Goal: Task Accomplishment & Management: Complete application form

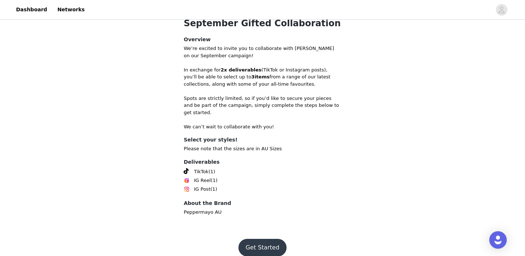
scroll to position [251, 0]
click at [259, 239] on button "Get Started" at bounding box center [262, 248] width 48 height 18
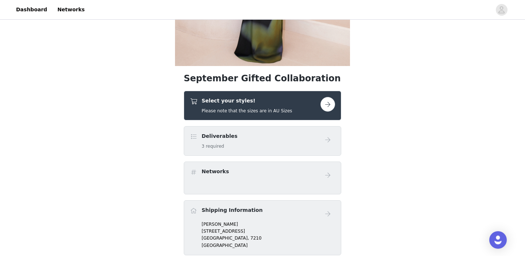
scroll to position [174, 0]
click at [330, 103] on button "button" at bounding box center [328, 104] width 15 height 15
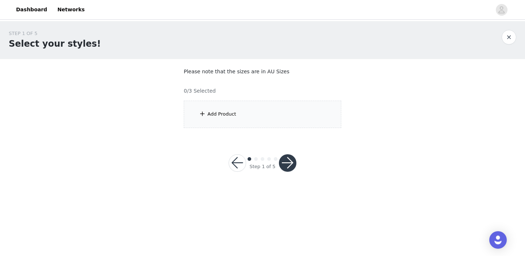
click at [234, 109] on div "Add Product" at bounding box center [263, 114] width 158 height 27
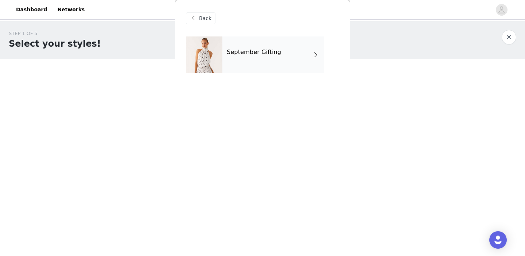
click at [240, 62] on div "September Gifting" at bounding box center [272, 54] width 101 height 36
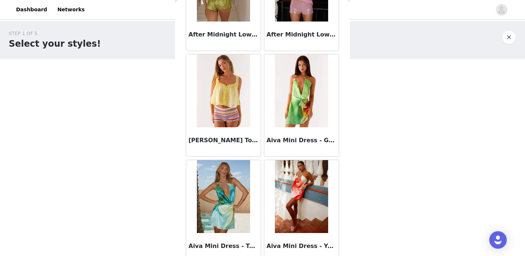
scroll to position [485, 0]
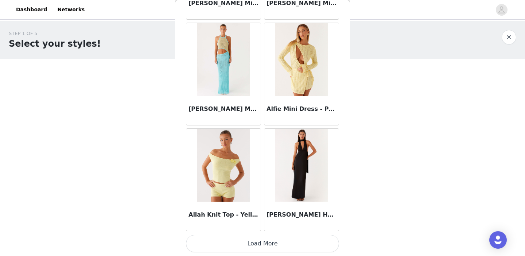
click at [267, 248] on button "Load More" at bounding box center [262, 244] width 153 height 18
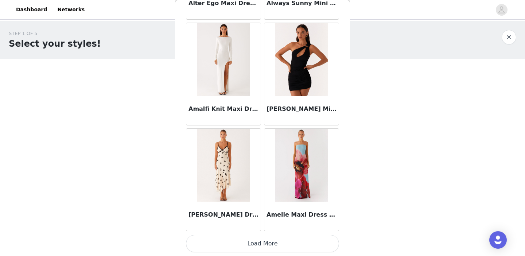
scroll to position [0, 0]
click at [266, 248] on button "Load More" at bounding box center [262, 244] width 153 height 18
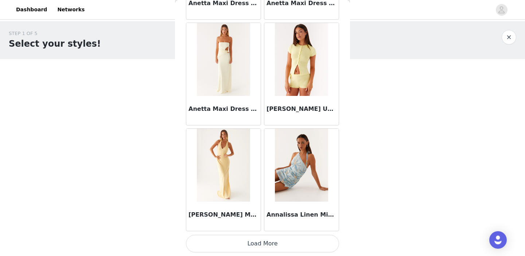
click at [271, 242] on button "Load More" at bounding box center [262, 244] width 153 height 18
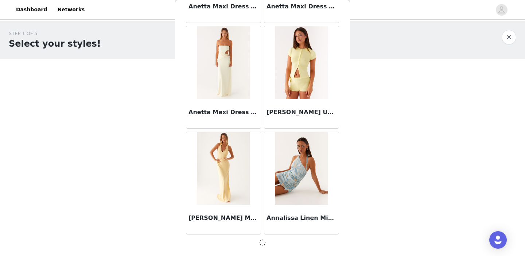
scroll to position [2972, 0]
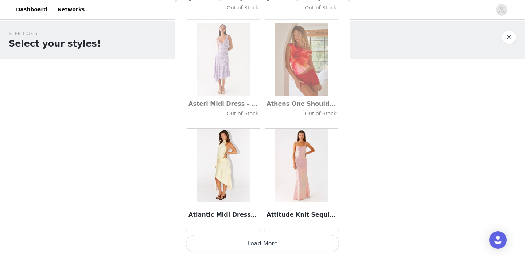
click at [272, 242] on button "Load More" at bounding box center [262, 244] width 153 height 18
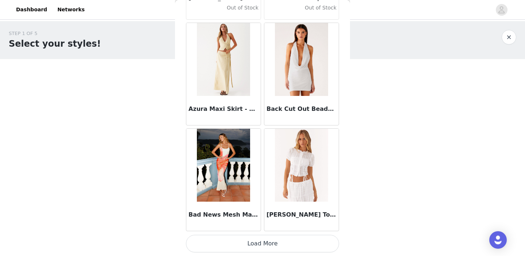
click at [272, 242] on button "Load More" at bounding box center [262, 244] width 153 height 18
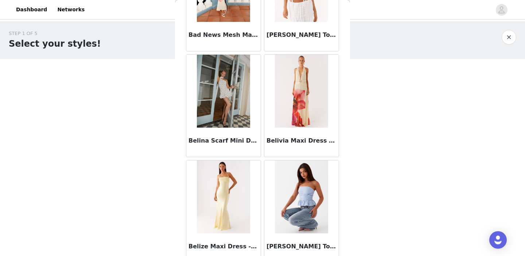
scroll to position [5268, 0]
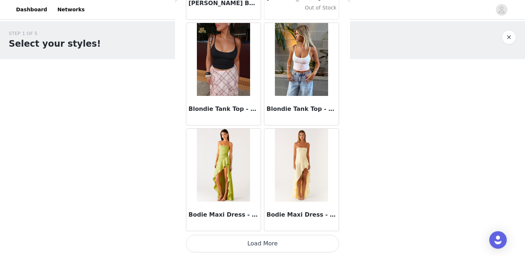
click at [273, 245] on button "Load More" at bounding box center [262, 244] width 153 height 18
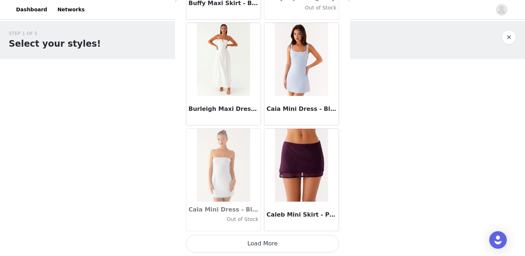
scroll to position [0, 0]
click at [273, 245] on button "Load More" at bounding box center [262, 244] width 153 height 18
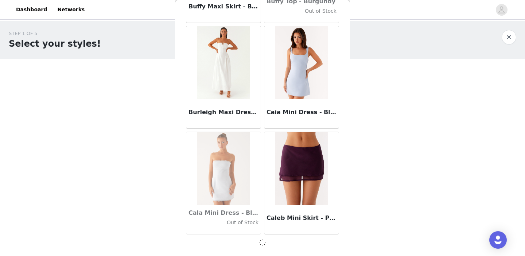
scroll to position [7202, 0]
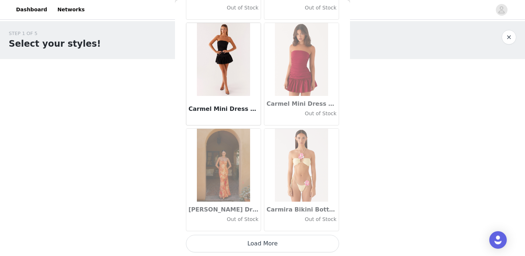
click at [273, 245] on button "Load More" at bounding box center [262, 244] width 153 height 18
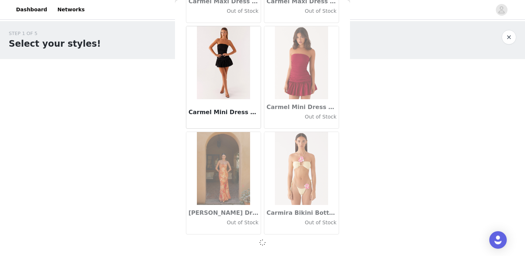
scroll to position [8259, 0]
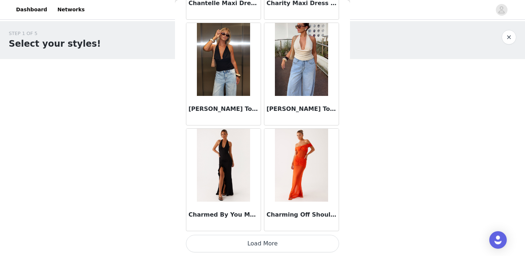
click at [273, 245] on button "Load More" at bounding box center [262, 244] width 153 height 18
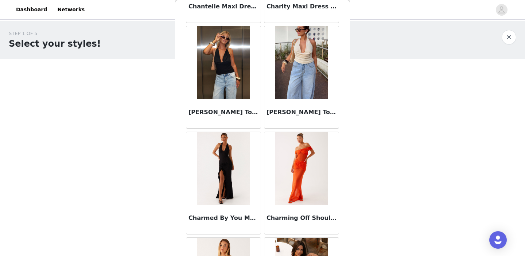
scroll to position [0, 0]
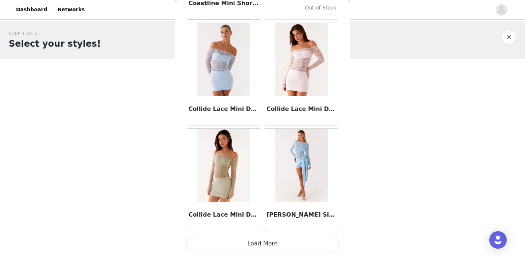
click at [273, 245] on button "Load More" at bounding box center [262, 244] width 153 height 18
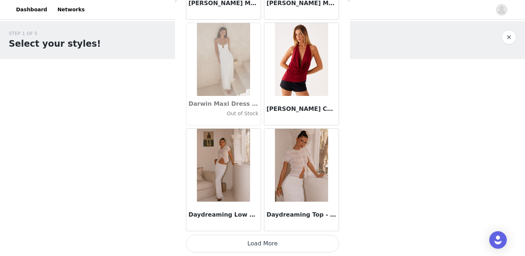
click at [273, 245] on button "Load More" at bounding box center [262, 244] width 153 height 18
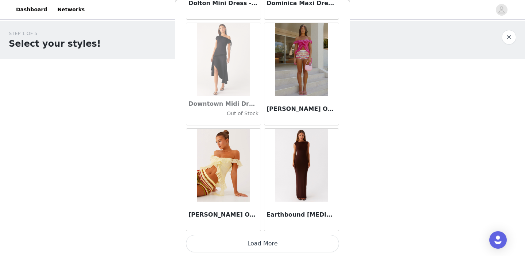
click at [260, 238] on button "Load More" at bounding box center [262, 244] width 153 height 18
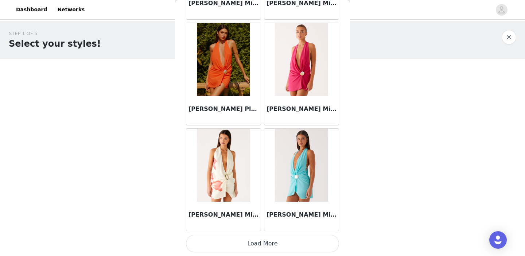
click at [260, 238] on button "Load More" at bounding box center [262, 244] width 153 height 18
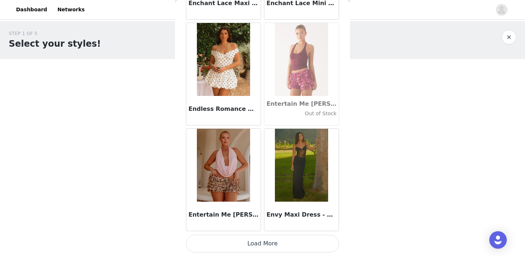
click at [259, 250] on button "Load More" at bounding box center [262, 244] width 153 height 18
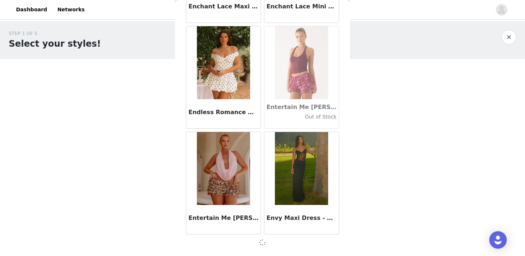
scroll to position [14604, 0]
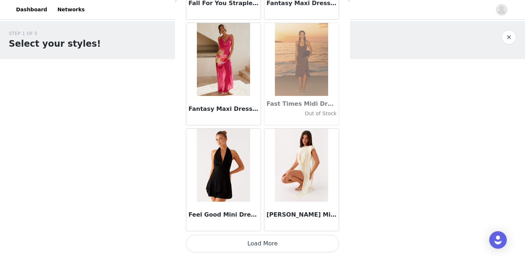
click at [259, 250] on button "Load More" at bounding box center [262, 244] width 153 height 18
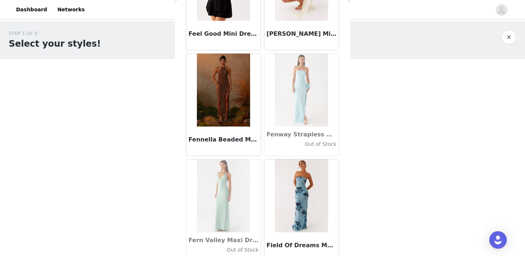
scroll to position [15844, 0]
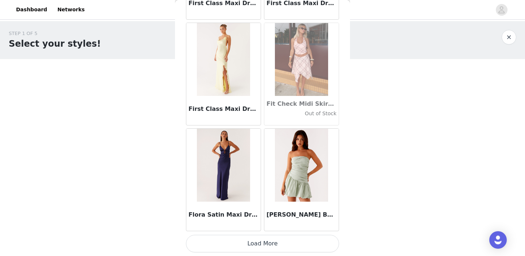
click at [259, 250] on button "Load More" at bounding box center [262, 244] width 153 height 18
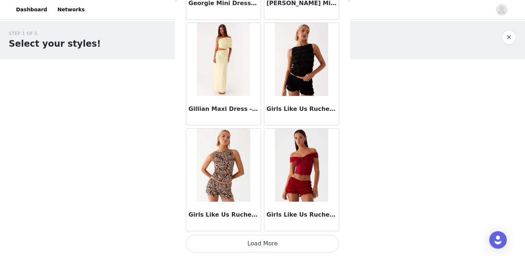
click at [266, 243] on button "Load More" at bounding box center [262, 244] width 153 height 18
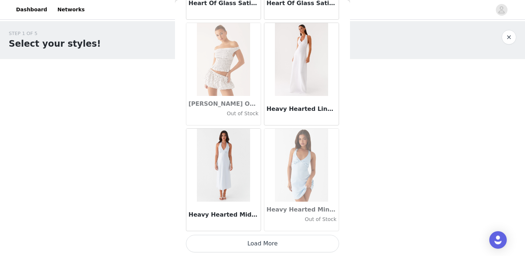
click at [266, 243] on button "Load More" at bounding box center [262, 244] width 153 height 18
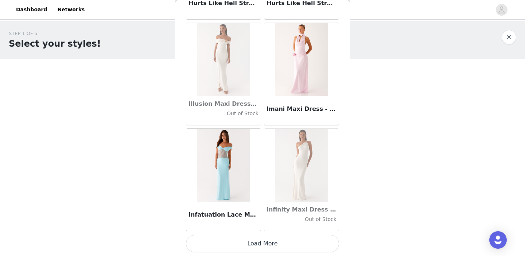
scroll to position [19891, 0]
click at [266, 236] on button "Load More" at bounding box center [262, 245] width 153 height 18
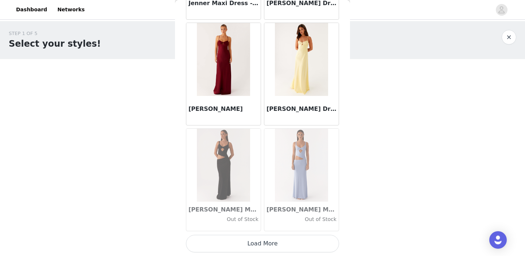
click at [273, 249] on button "Load More" at bounding box center [262, 244] width 153 height 18
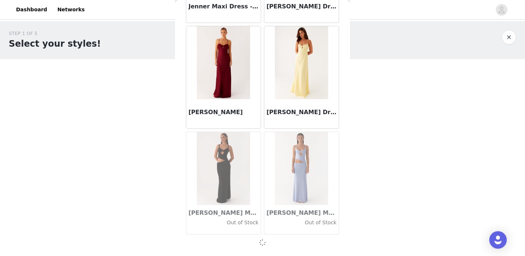
scroll to position [20949, 0]
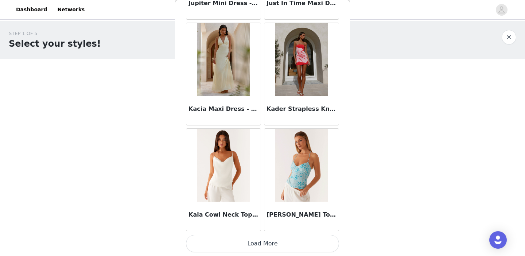
click at [273, 249] on button "Load More" at bounding box center [262, 244] width 153 height 18
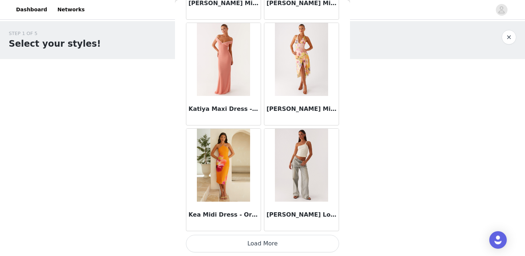
click at [273, 249] on button "Load More" at bounding box center [262, 244] width 153 height 18
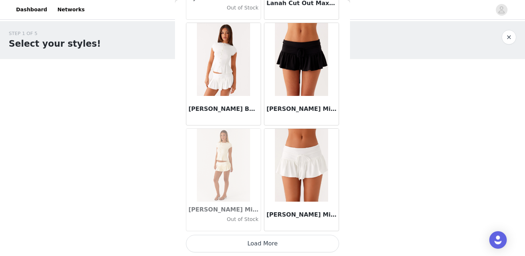
scroll to position [0, 0]
click at [273, 245] on button "Load More" at bounding box center [262, 244] width 153 height 18
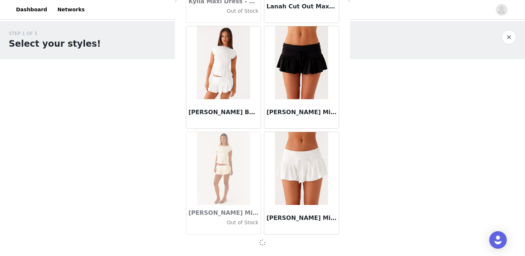
scroll to position [24121, 0]
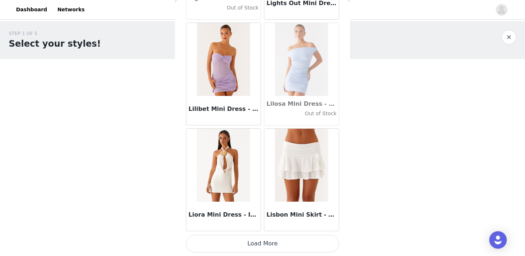
click at [273, 245] on button "Load More" at bounding box center [262, 244] width 153 height 18
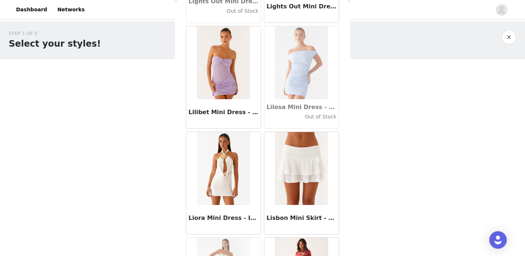
scroll to position [0, 0]
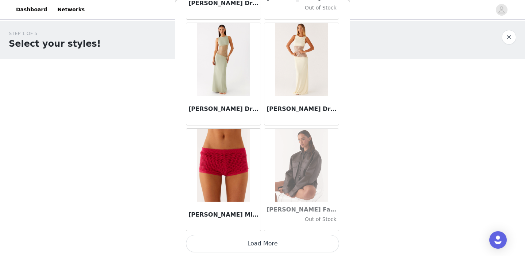
click at [273, 245] on button "Load More" at bounding box center [262, 244] width 153 height 18
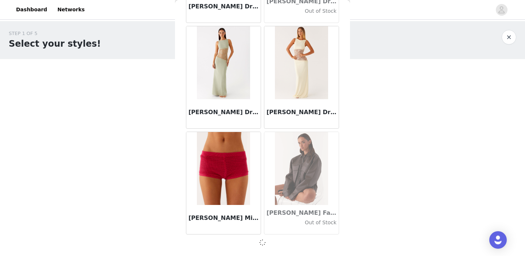
scroll to position [26236, 0]
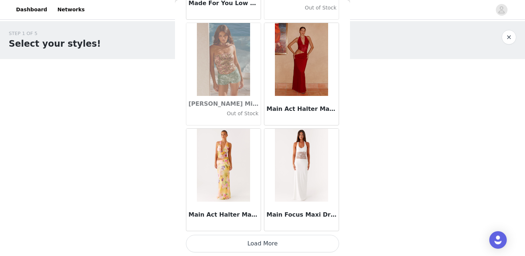
click at [273, 245] on button "Load More" at bounding box center [262, 244] width 153 height 18
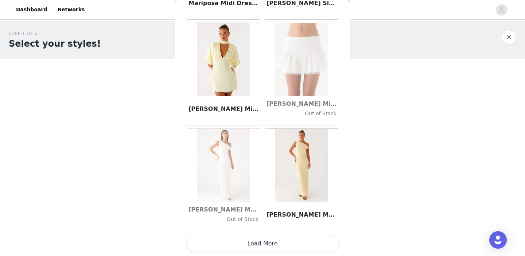
scroll to position [0, 0]
click at [278, 241] on button "Load More" at bounding box center [262, 244] width 153 height 18
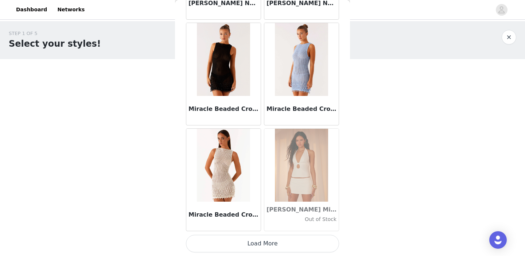
click at [278, 240] on button "Load More" at bounding box center [262, 244] width 153 height 18
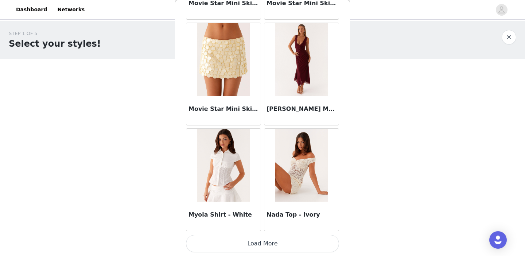
click at [278, 240] on button "Load More" at bounding box center [262, 244] width 153 height 18
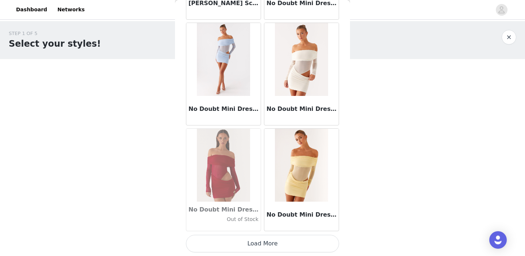
click at [271, 241] on button "Load More" at bounding box center [262, 244] width 153 height 18
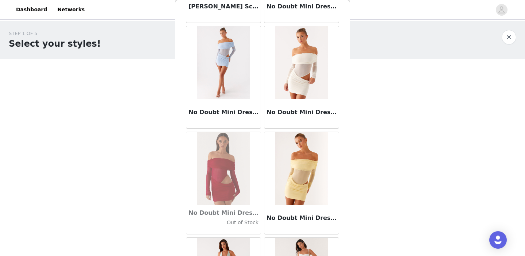
scroll to position [0, 0]
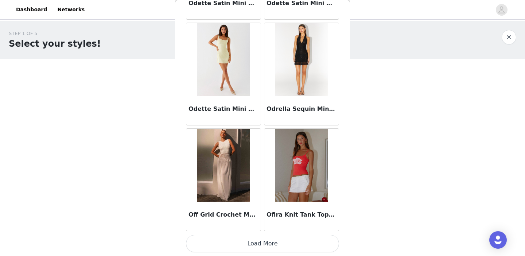
click at [282, 252] on button "Load More" at bounding box center [262, 244] width 153 height 18
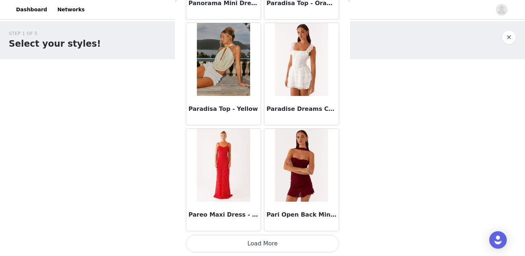
click at [282, 252] on button "Load More" at bounding box center [262, 244] width 153 height 18
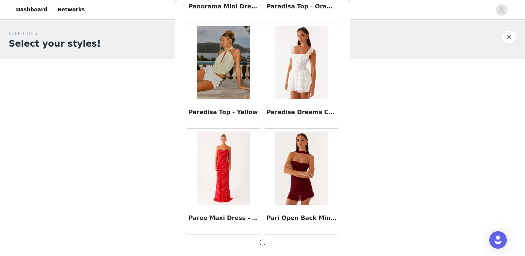
scroll to position [33639, 0]
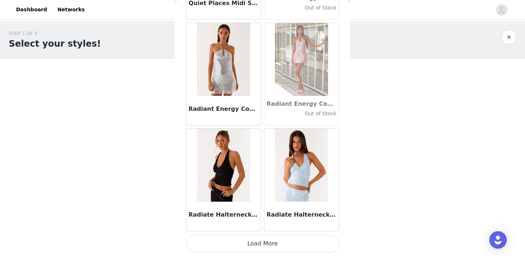
click at [282, 252] on button "Load More" at bounding box center [262, 244] width 153 height 18
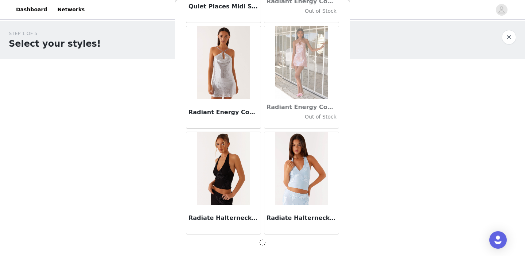
scroll to position [34696, 0]
click at [277, 247] on div at bounding box center [262, 242] width 153 height 9
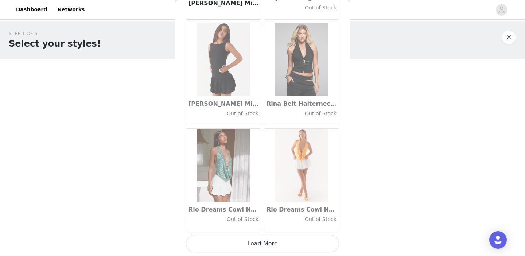
click at [277, 247] on button "Load More" at bounding box center [262, 244] width 153 height 18
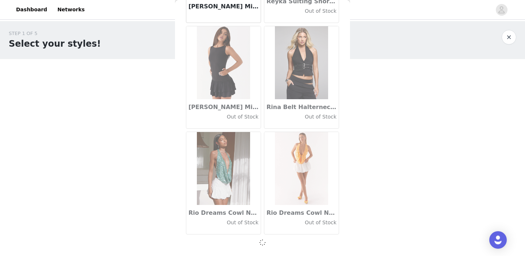
scroll to position [35754, 0]
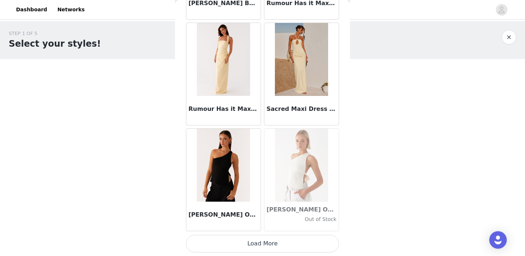
click at [279, 248] on button "Load More" at bounding box center [262, 244] width 153 height 18
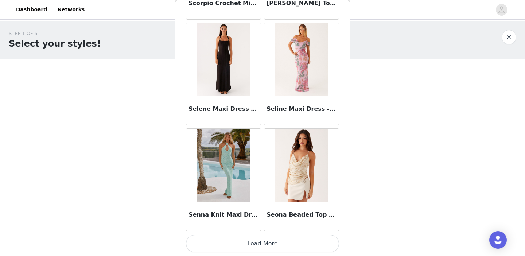
scroll to position [0, 0]
click at [268, 249] on button "Load More" at bounding box center [262, 244] width 153 height 18
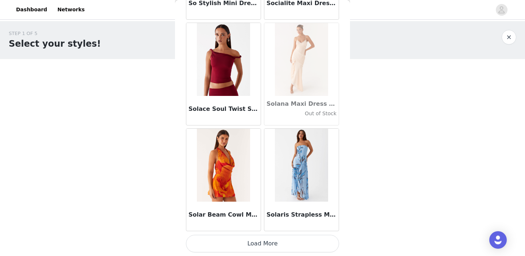
click at [268, 249] on button "Load More" at bounding box center [262, 244] width 153 height 18
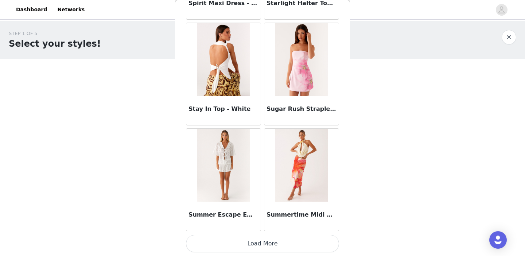
click at [274, 239] on button "Load More" at bounding box center [262, 244] width 153 height 18
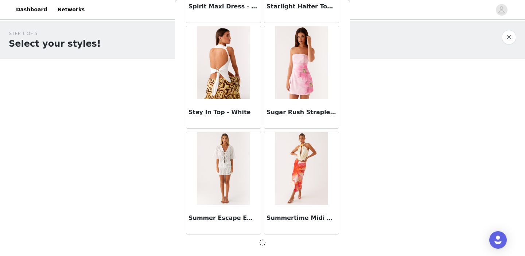
scroll to position [39984, 0]
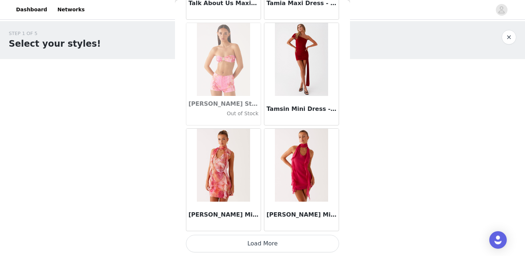
click at [274, 239] on button "Load More" at bounding box center [262, 244] width 153 height 18
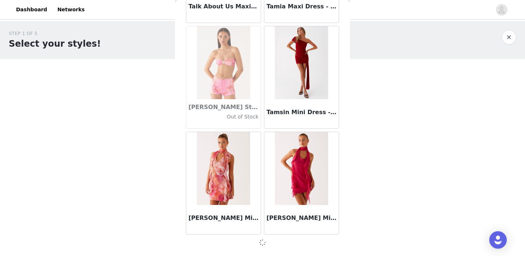
scroll to position [41041, 0]
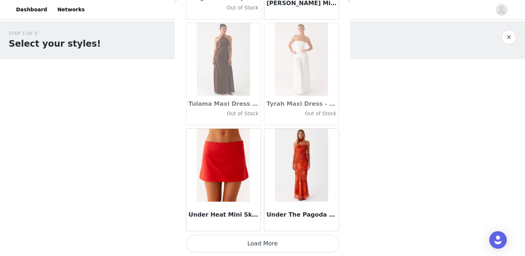
click at [274, 239] on button "Load More" at bounding box center [262, 244] width 153 height 18
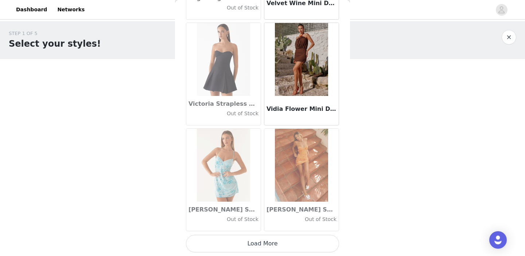
click at [275, 242] on button "Load More" at bounding box center [262, 244] width 153 height 18
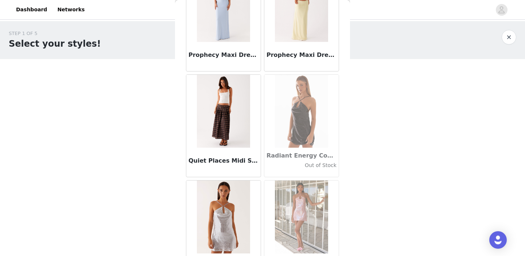
scroll to position [34542, 0]
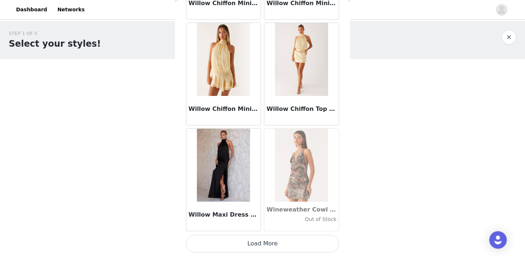
click at [273, 247] on button "Load More" at bounding box center [262, 244] width 153 height 18
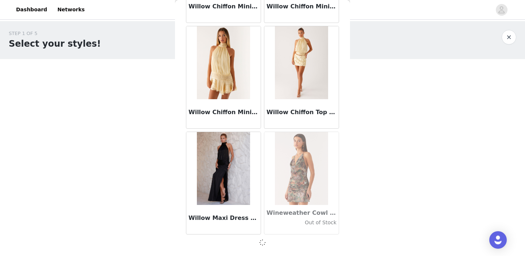
scroll to position [0, 0]
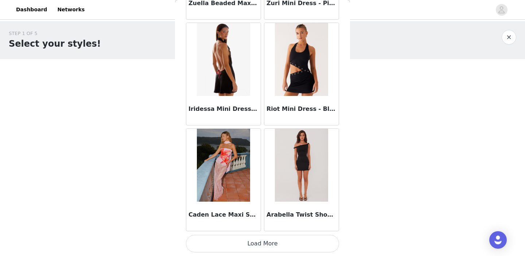
click at [273, 247] on button "Load More" at bounding box center [262, 244] width 153 height 18
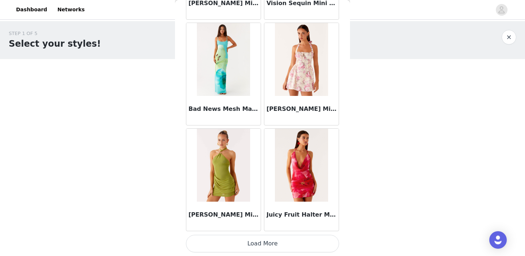
scroll to position [1, 0]
click at [273, 247] on button "Load More" at bounding box center [262, 244] width 153 height 18
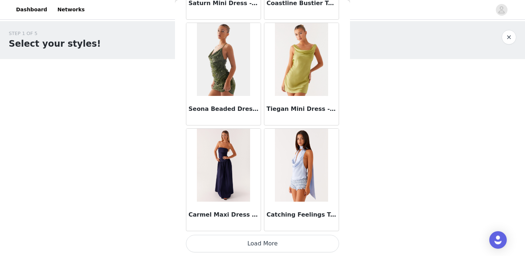
scroll to position [0, 0]
click at [276, 248] on button "Load More" at bounding box center [262, 244] width 153 height 18
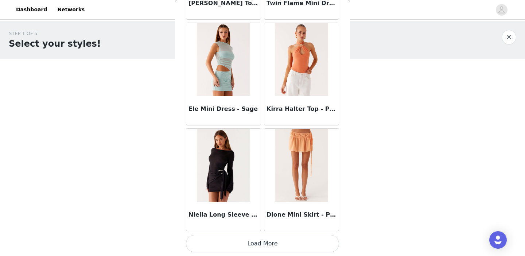
click at [276, 248] on button "Load More" at bounding box center [262, 244] width 153 height 18
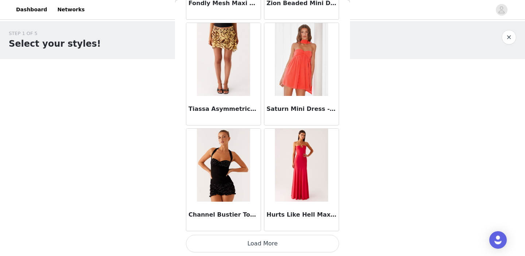
click at [279, 243] on button "Load More" at bounding box center [262, 244] width 153 height 18
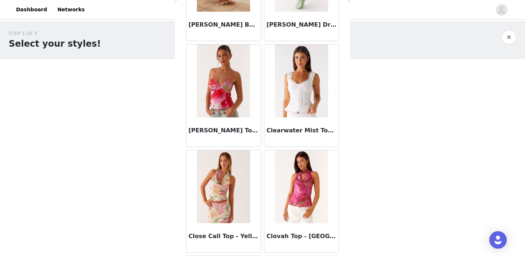
scroll to position [10037, 0]
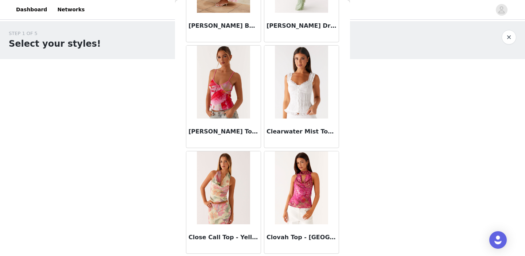
click at [304, 80] on img at bounding box center [301, 82] width 53 height 73
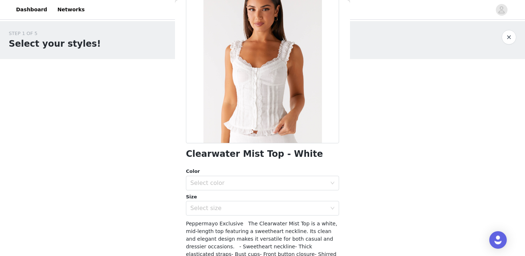
scroll to position [58, 0]
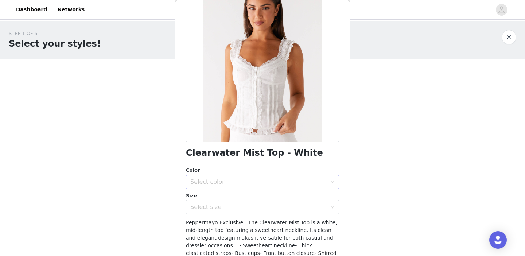
click at [222, 175] on div "Select color" at bounding box center [260, 182] width 140 height 14
click at [217, 195] on li "White" at bounding box center [262, 198] width 153 height 12
click at [218, 209] on div "Select size" at bounding box center [258, 206] width 136 height 7
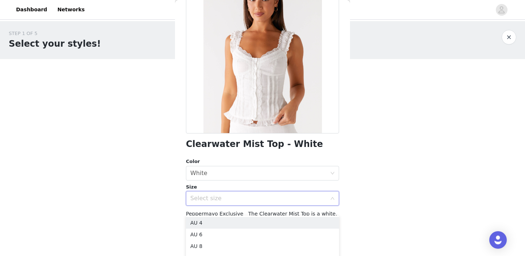
scroll to position [70, 0]
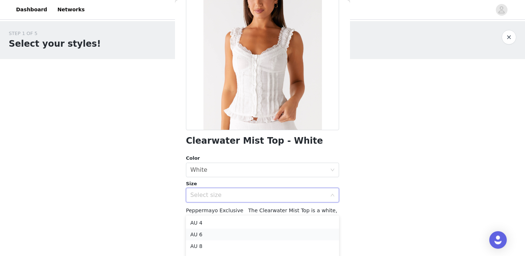
click at [211, 230] on li "AU 6" at bounding box center [262, 235] width 153 height 12
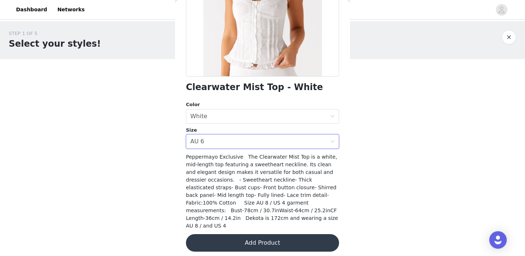
scroll to position [120, 0]
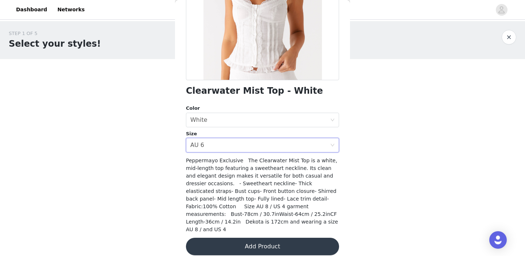
click at [233, 238] on button "Add Product" at bounding box center [262, 247] width 153 height 18
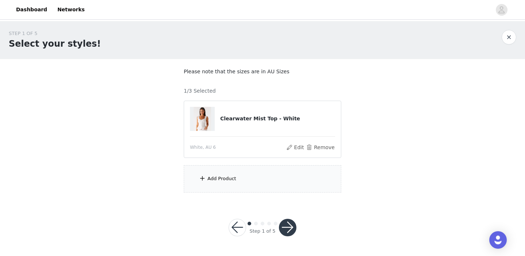
click at [226, 188] on div "Add Product" at bounding box center [263, 178] width 158 height 27
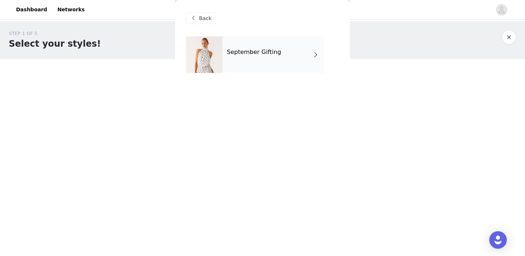
click at [239, 61] on div "September Gifting" at bounding box center [272, 54] width 101 height 36
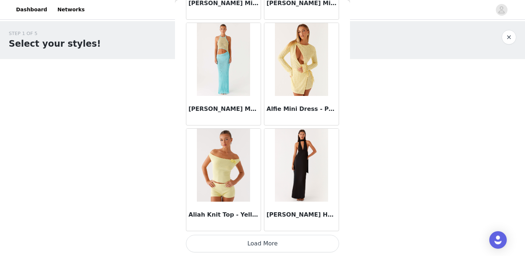
scroll to position [0, 0]
click at [258, 247] on button "Load More" at bounding box center [262, 244] width 153 height 18
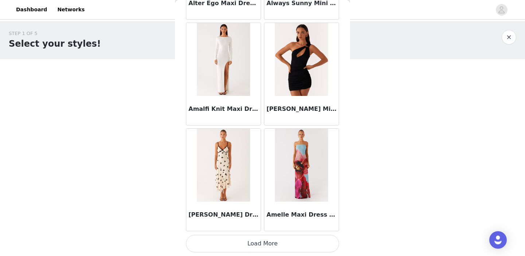
click at [258, 242] on button "Load More" at bounding box center [262, 244] width 153 height 18
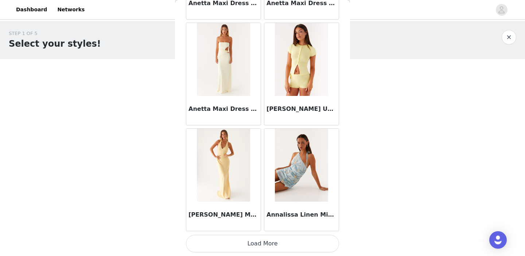
click at [258, 242] on button "Load More" at bounding box center [262, 244] width 153 height 18
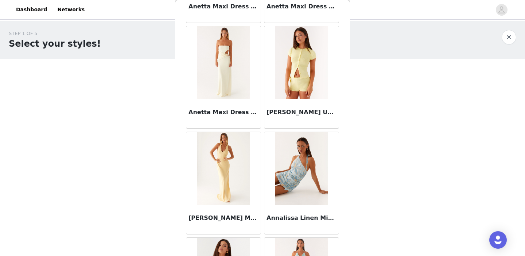
scroll to position [0, 0]
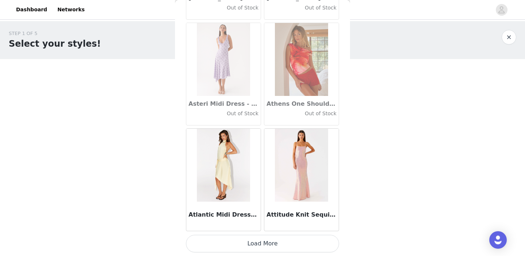
click at [258, 242] on button "Load More" at bounding box center [262, 244] width 153 height 18
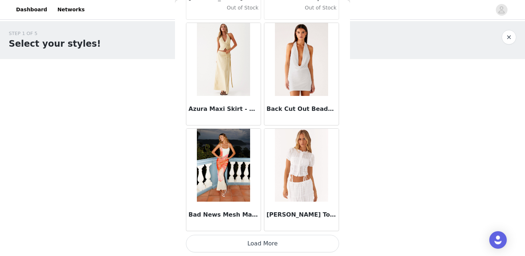
click at [258, 242] on button "Load More" at bounding box center [262, 244] width 153 height 18
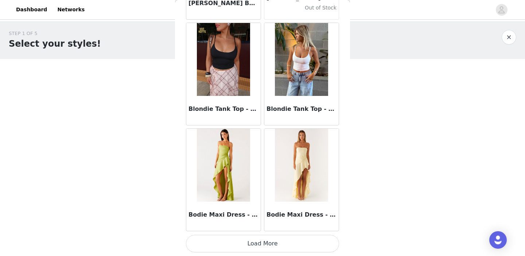
click at [258, 242] on button "Load More" at bounding box center [262, 244] width 153 height 18
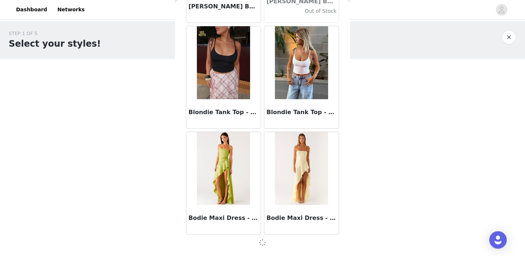
scroll to position [6144, 0]
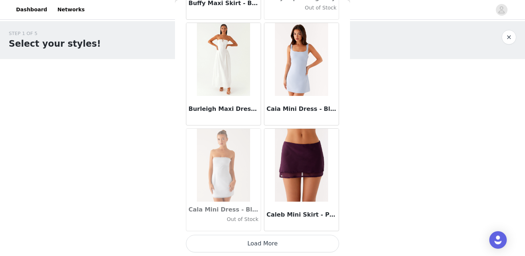
click at [271, 241] on button "Load More" at bounding box center [262, 244] width 153 height 18
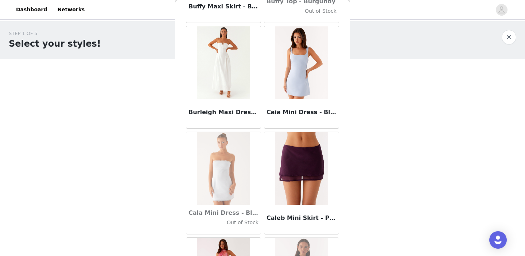
scroll to position [0, 0]
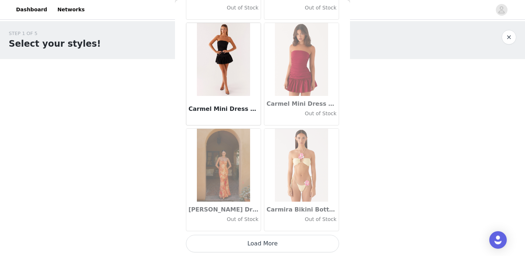
click at [270, 241] on button "Load More" at bounding box center [262, 244] width 153 height 18
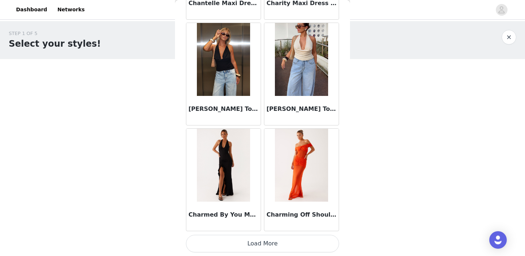
click at [270, 241] on button "Load More" at bounding box center [262, 244] width 153 height 18
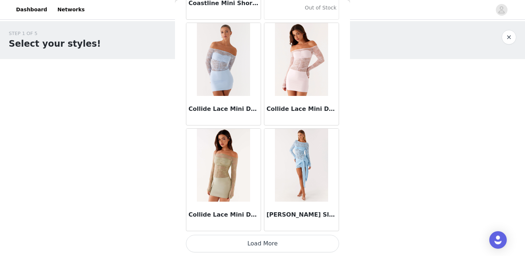
click at [270, 241] on button "Load More" at bounding box center [262, 244] width 153 height 18
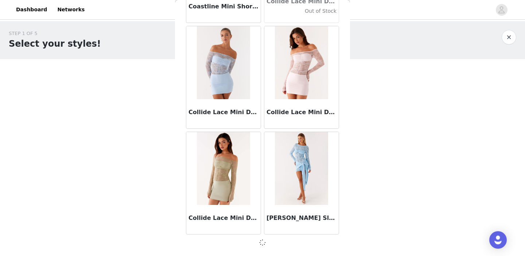
scroll to position [10374, 0]
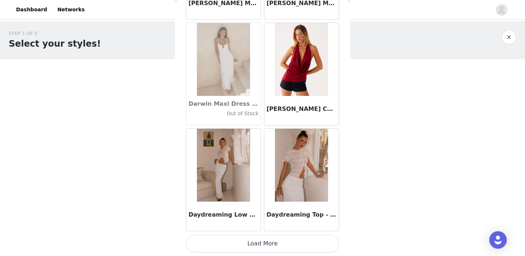
click at [270, 241] on button "Load More" at bounding box center [262, 244] width 153 height 18
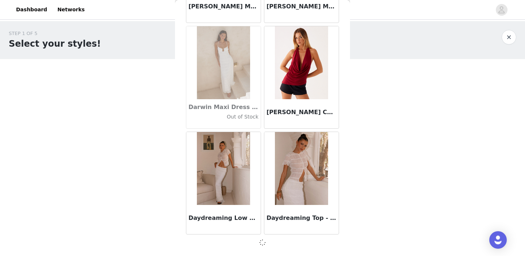
scroll to position [11431, 0]
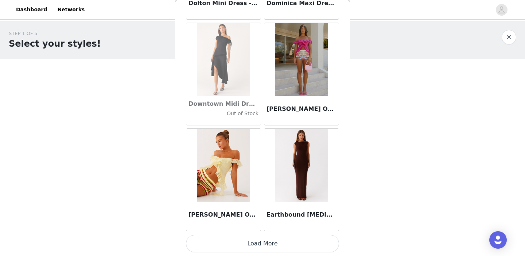
click at [275, 245] on button "Load More" at bounding box center [262, 244] width 153 height 18
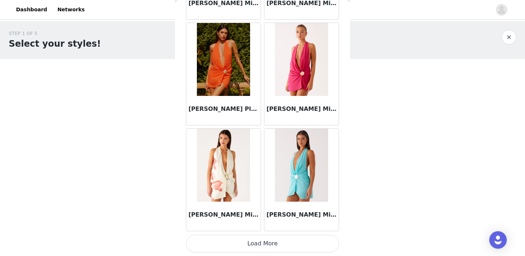
click at [277, 240] on button "Load More" at bounding box center [262, 244] width 153 height 18
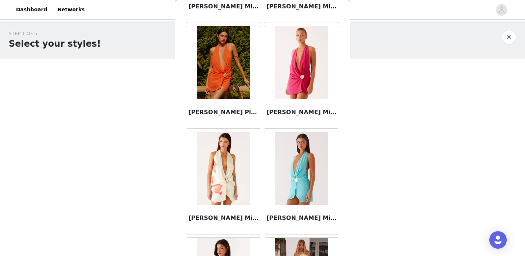
scroll to position [0, 0]
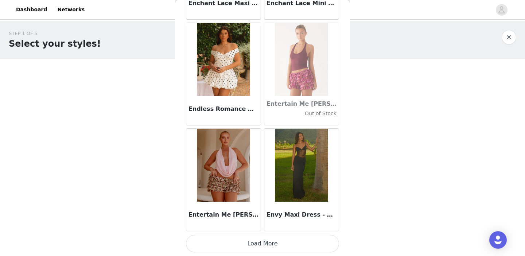
click at [277, 236] on button "Load More" at bounding box center [262, 244] width 153 height 18
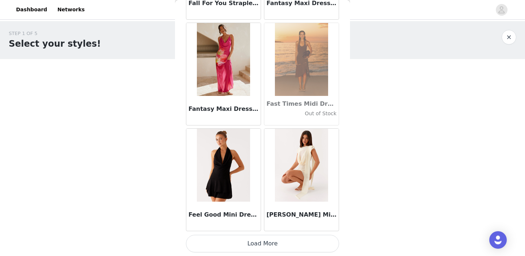
click at [276, 244] on button "Load More" at bounding box center [262, 244] width 153 height 18
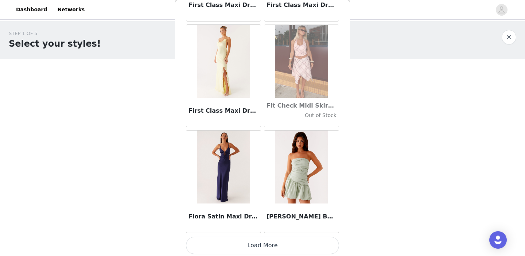
click at [276, 244] on button "Load More" at bounding box center [262, 246] width 153 height 18
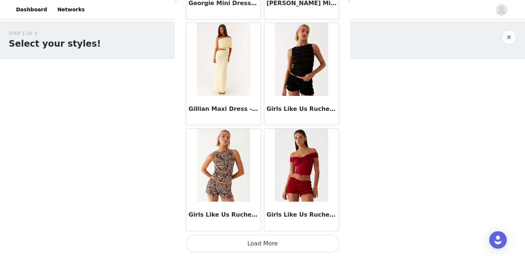
click at [276, 244] on button "Load More" at bounding box center [262, 244] width 153 height 18
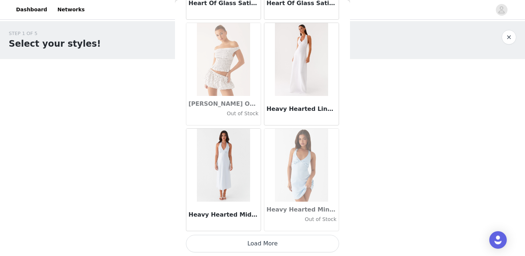
click at [276, 244] on button "Load More" at bounding box center [262, 244] width 153 height 18
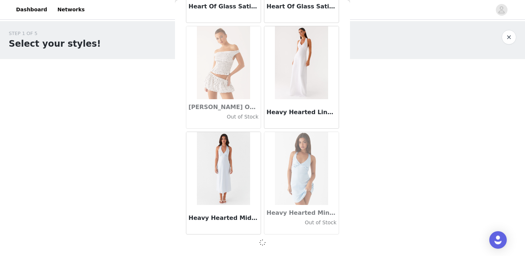
scroll to position [18834, 0]
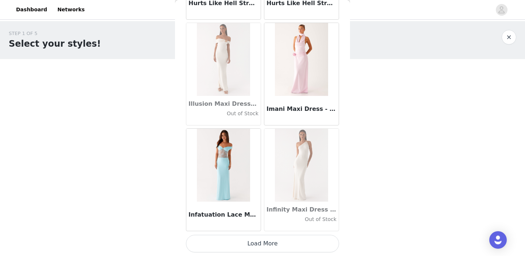
click at [276, 244] on button "Load More" at bounding box center [262, 244] width 153 height 18
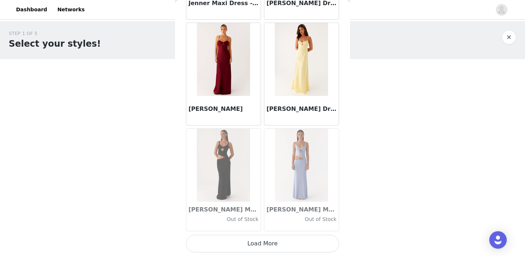
scroll to position [20949, 0]
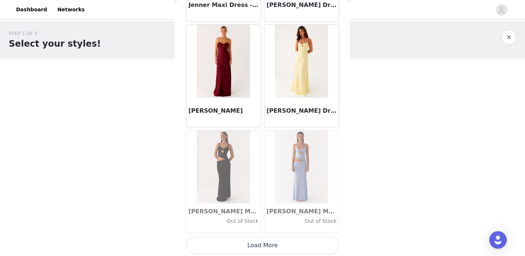
click at [277, 243] on button "Load More" at bounding box center [262, 246] width 153 height 18
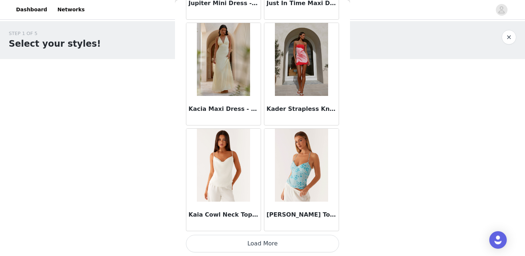
scroll to position [0, 0]
click at [277, 243] on button "Load More" at bounding box center [262, 244] width 153 height 18
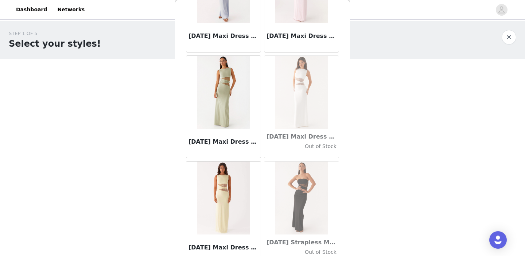
scroll to position [22727, 0]
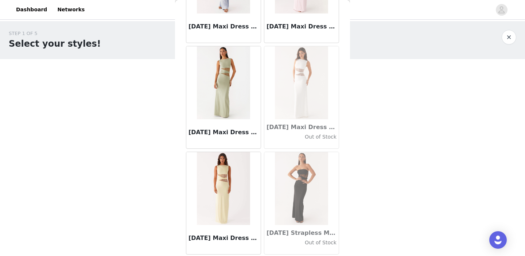
click at [238, 117] on img at bounding box center [223, 82] width 53 height 73
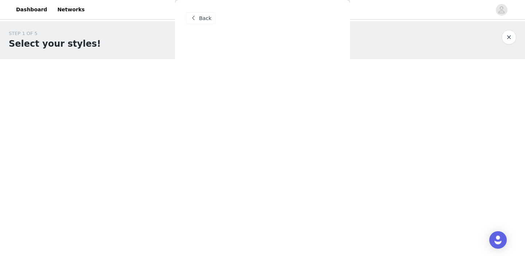
scroll to position [0, 0]
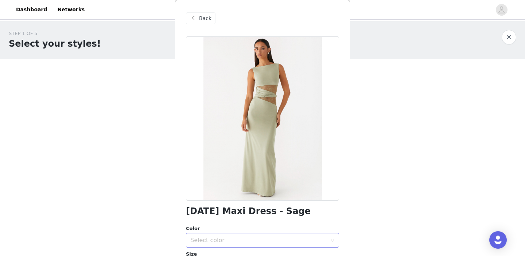
click at [244, 237] on div "Select color" at bounding box center [258, 240] width 136 height 7
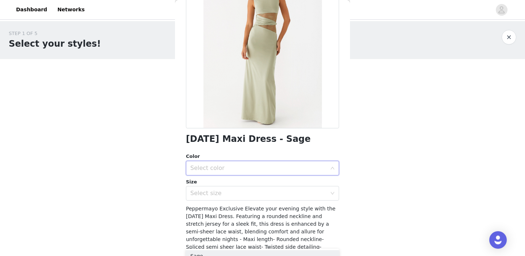
scroll to position [72, 0]
click at [232, 157] on div "Color" at bounding box center [262, 156] width 153 height 7
click at [231, 169] on div "Select color" at bounding box center [258, 167] width 136 height 7
click at [228, 182] on li "Sage" at bounding box center [262, 184] width 153 height 12
click at [229, 193] on div "Select size" at bounding box center [258, 193] width 136 height 7
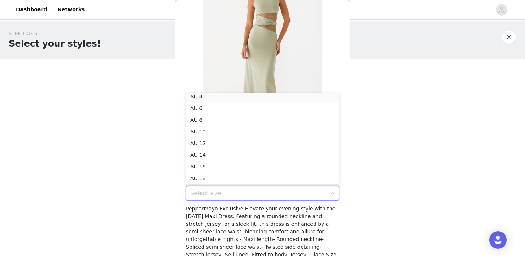
scroll to position [1, 0]
click at [224, 97] on li "AU 4" at bounding box center [262, 99] width 153 height 12
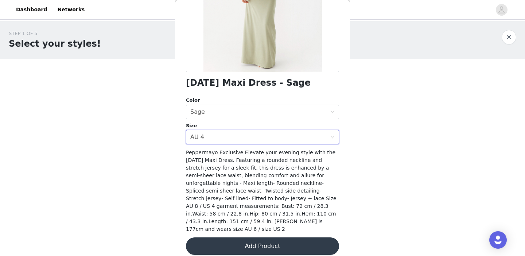
scroll to position [128, 0]
click at [233, 238] on button "Add Product" at bounding box center [262, 247] width 153 height 18
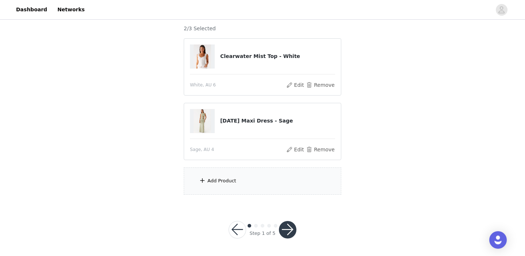
scroll to position [62, 0]
click at [236, 176] on div "Add Product" at bounding box center [263, 181] width 158 height 27
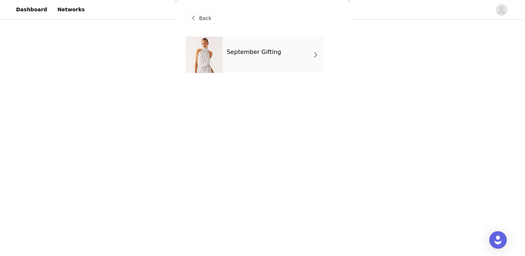
click at [237, 69] on div "September Gifting" at bounding box center [272, 54] width 101 height 36
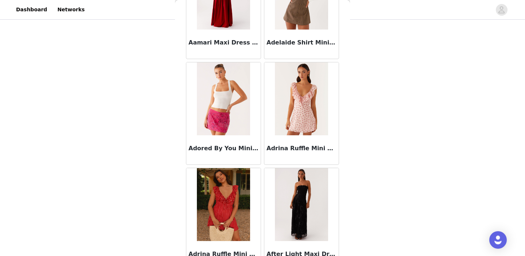
scroll to position [82, 0]
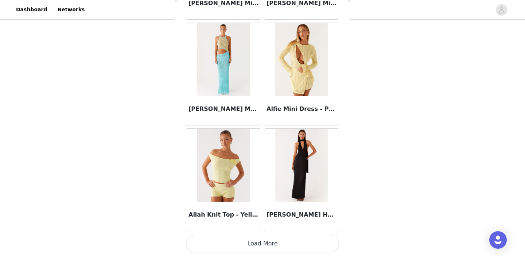
click at [252, 237] on button "Load More" at bounding box center [262, 244] width 153 height 18
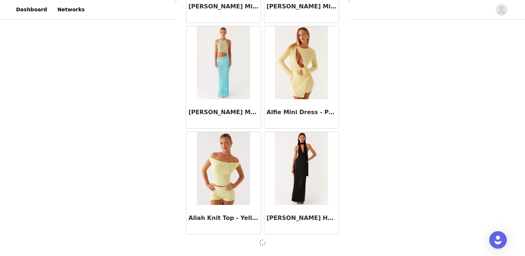
scroll to position [62, 0]
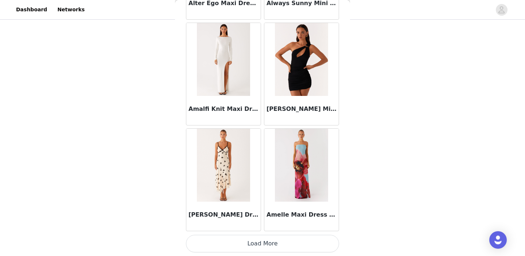
click at [256, 242] on button "Load More" at bounding box center [262, 244] width 153 height 18
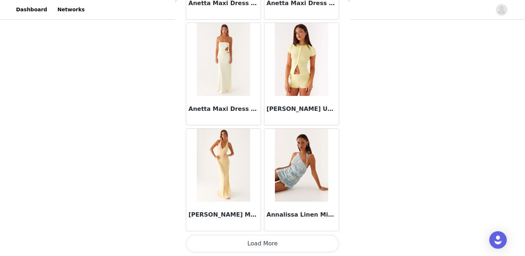
click at [261, 242] on button "Load More" at bounding box center [262, 244] width 153 height 18
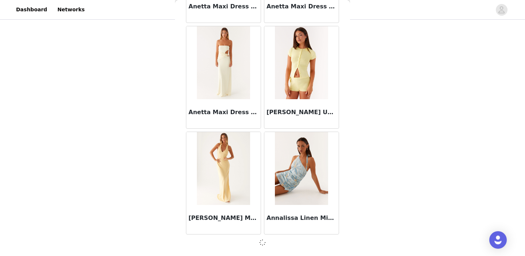
scroll to position [2972, 0]
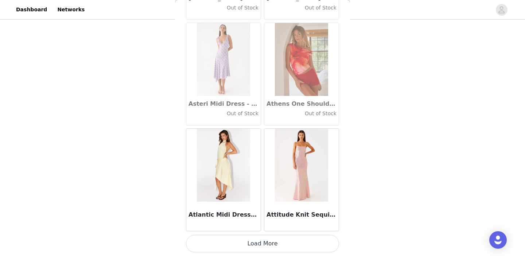
click at [261, 242] on button "Load More" at bounding box center [262, 244] width 153 height 18
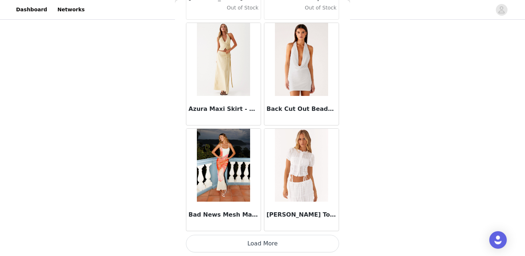
click at [280, 241] on button "Load More" at bounding box center [262, 244] width 153 height 18
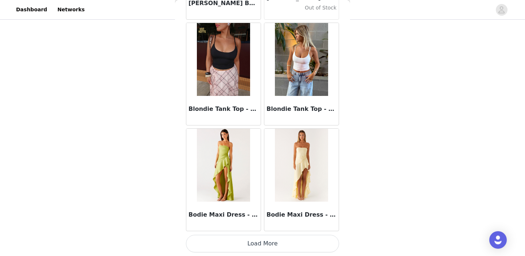
click at [280, 241] on button "Load More" at bounding box center [262, 244] width 153 height 18
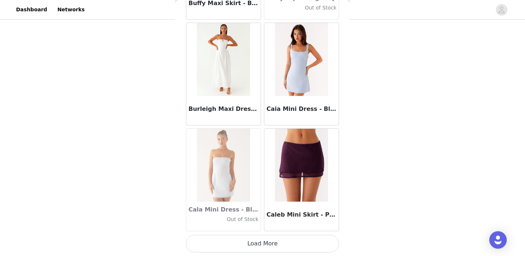
click at [280, 241] on button "Load More" at bounding box center [262, 244] width 153 height 18
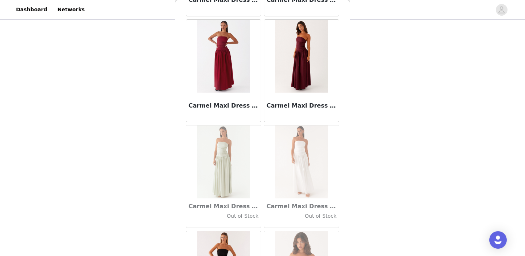
scroll to position [62, 0]
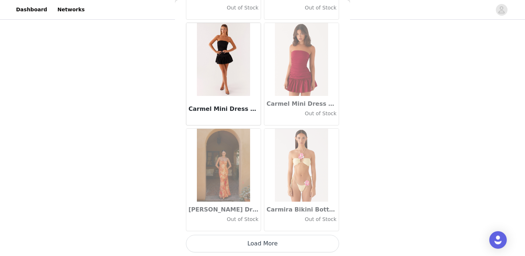
click at [280, 241] on button "Load More" at bounding box center [262, 244] width 153 height 18
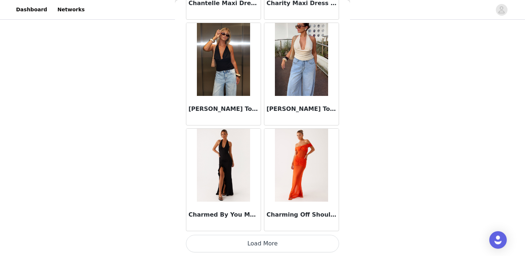
scroll to position [9316, 0]
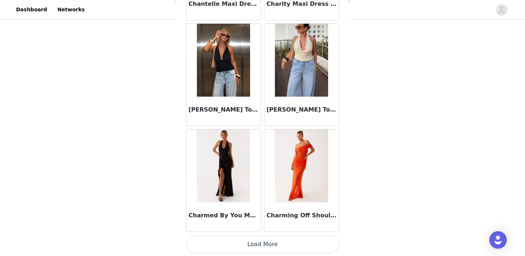
click at [280, 241] on button "Load More" at bounding box center [262, 245] width 153 height 18
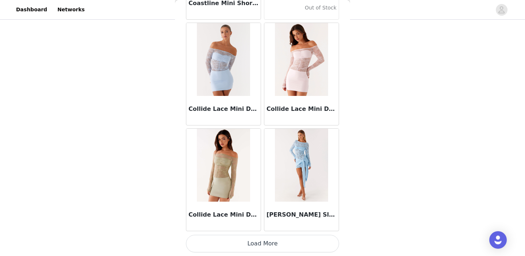
click at [291, 242] on button "Load More" at bounding box center [262, 244] width 153 height 18
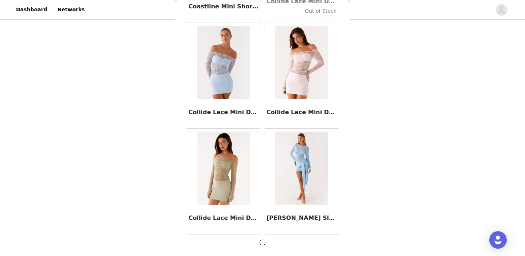
scroll to position [10374, 0]
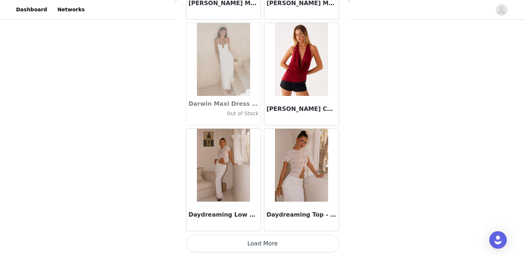
click at [291, 242] on button "Load More" at bounding box center [262, 244] width 153 height 18
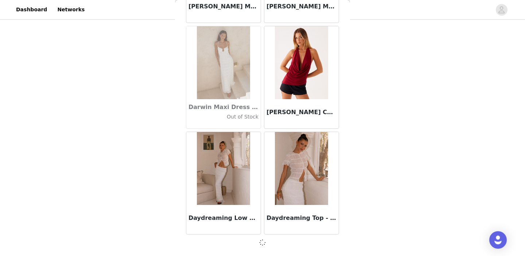
scroll to position [11431, 0]
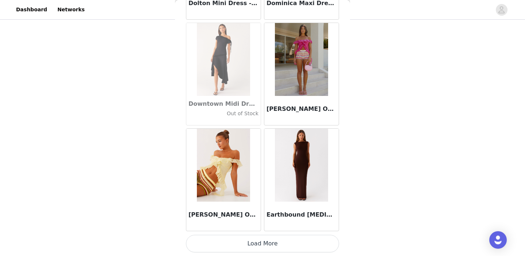
click at [291, 242] on button "Load More" at bounding box center [262, 244] width 153 height 18
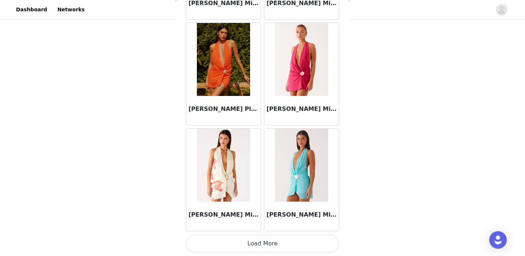
click at [291, 242] on button "Load More" at bounding box center [262, 244] width 153 height 18
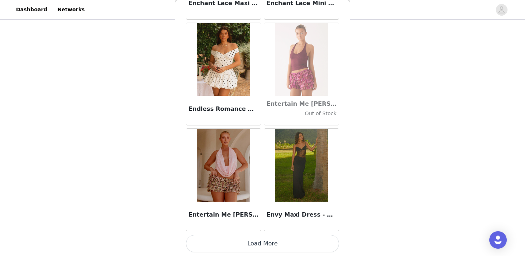
click at [291, 242] on button "Load More" at bounding box center [262, 244] width 153 height 18
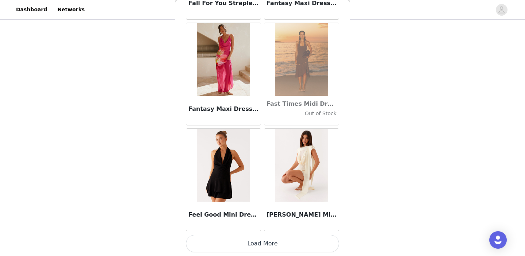
click at [291, 242] on button "Load More" at bounding box center [262, 244] width 153 height 18
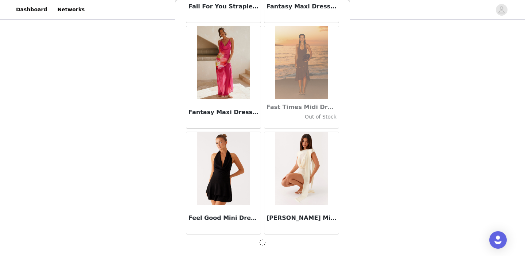
scroll to position [15661, 0]
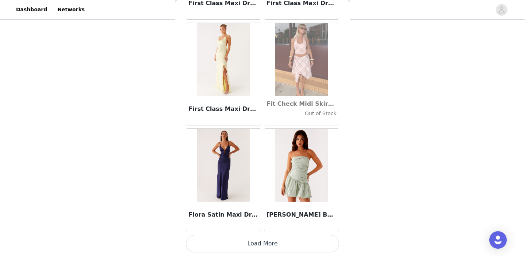
click at [291, 242] on button "Load More" at bounding box center [262, 244] width 153 height 18
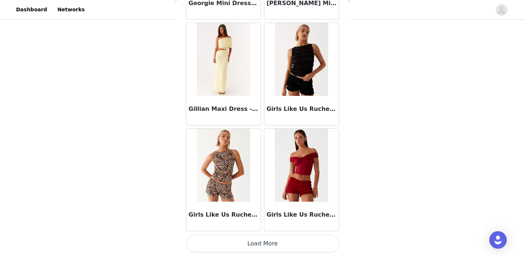
click at [291, 242] on button "Load More" at bounding box center [262, 244] width 153 height 18
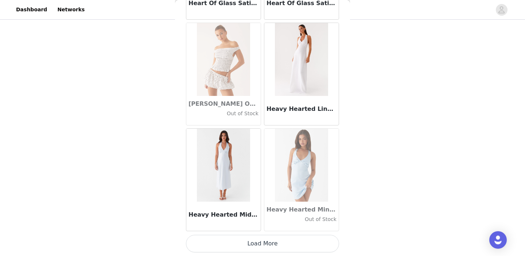
scroll to position [62, 0]
click at [291, 242] on button "Load More" at bounding box center [262, 244] width 153 height 18
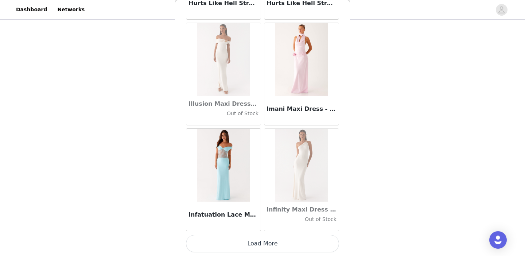
click at [291, 242] on button "Load More" at bounding box center [262, 244] width 153 height 18
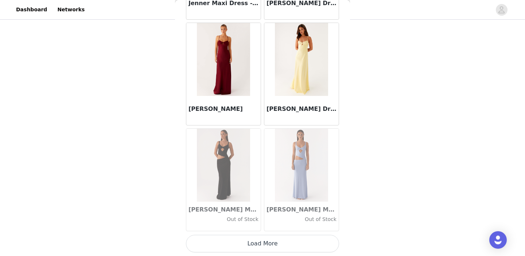
click at [291, 242] on button "Load More" at bounding box center [262, 244] width 153 height 18
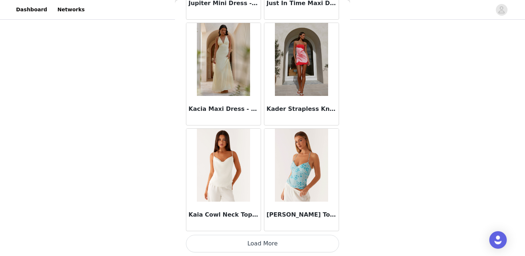
click at [291, 242] on button "Load More" at bounding box center [262, 244] width 153 height 18
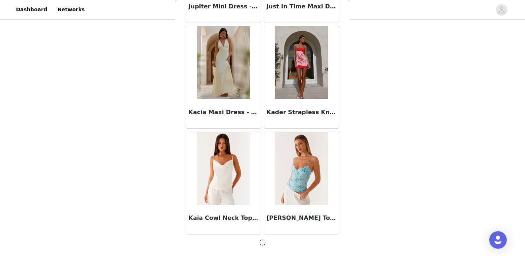
scroll to position [22006, 0]
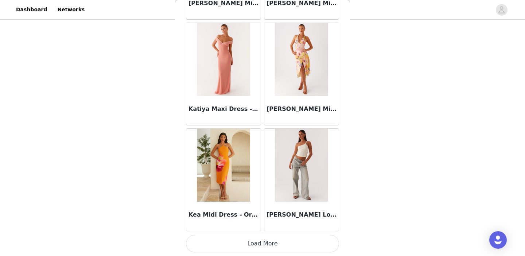
click at [291, 244] on button "Load More" at bounding box center [262, 244] width 153 height 18
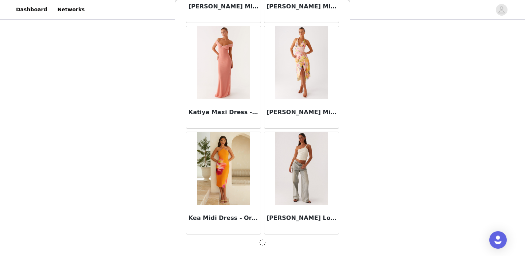
scroll to position [23064, 0]
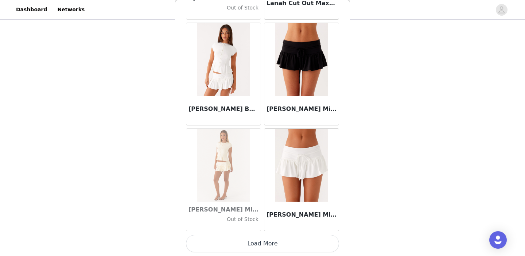
click at [287, 244] on button "Load More" at bounding box center [262, 244] width 153 height 18
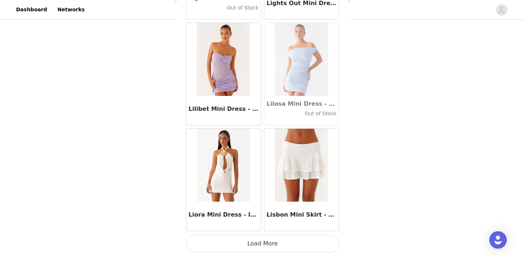
scroll to position [62, 0]
click at [287, 244] on button "Load More" at bounding box center [262, 244] width 153 height 18
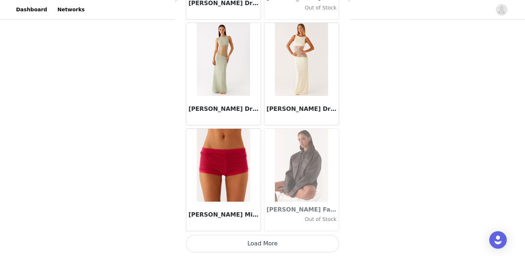
click at [288, 247] on button "Load More" at bounding box center [262, 244] width 153 height 18
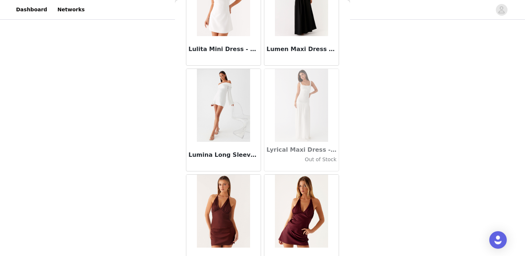
scroll to position [26620, 0]
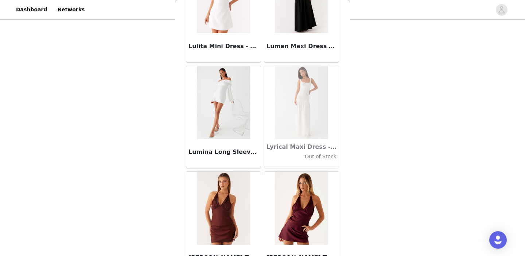
click at [223, 157] on div "Lumina Long Sleeve Mini Dress - White" at bounding box center [223, 153] width 74 height 29
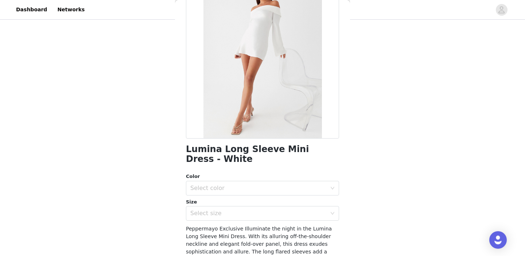
scroll to position [69, 0]
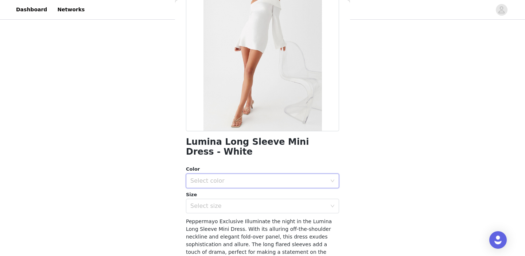
click at [243, 184] on div "Select color" at bounding box center [260, 181] width 140 height 14
click at [243, 195] on li "White" at bounding box center [262, 197] width 153 height 12
click at [243, 206] on div "Select size" at bounding box center [258, 205] width 136 height 7
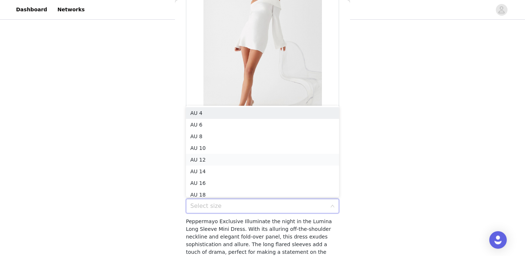
scroll to position [4, 0]
click at [228, 124] on li "AU 6" at bounding box center [262, 121] width 153 height 12
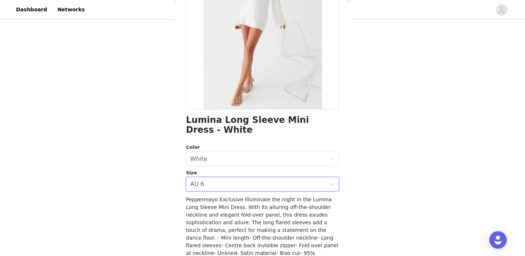
scroll to position [135, 0]
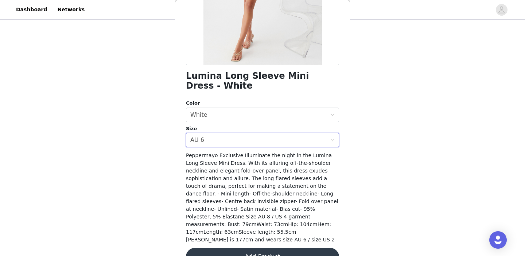
click at [263, 248] on button "Add Product" at bounding box center [262, 257] width 153 height 18
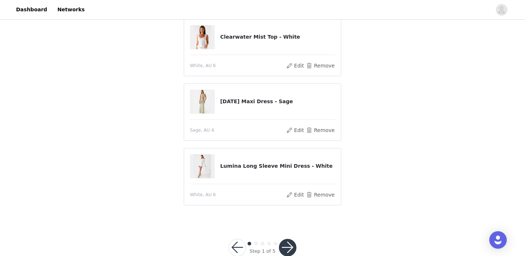
click at [295, 243] on button "button" at bounding box center [288, 248] width 18 height 18
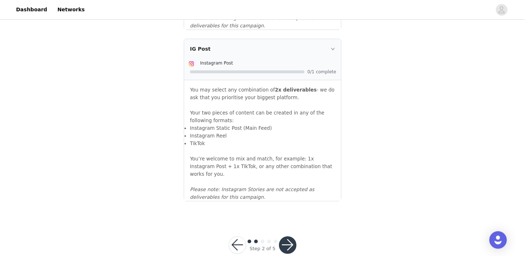
scroll to position [820, 0]
click at [292, 237] on button "button" at bounding box center [288, 246] width 18 height 18
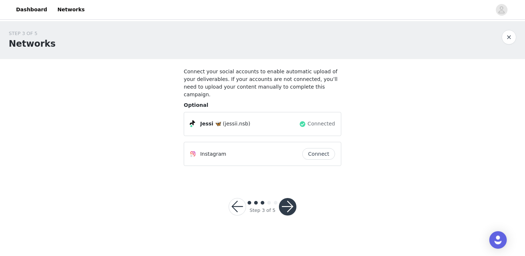
click at [291, 198] on button "button" at bounding box center [288, 207] width 18 height 18
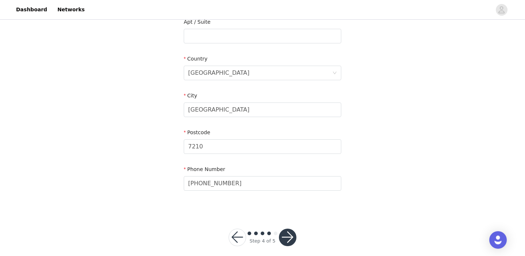
scroll to position [235, 0]
click at [295, 230] on button "button" at bounding box center [288, 238] width 18 height 18
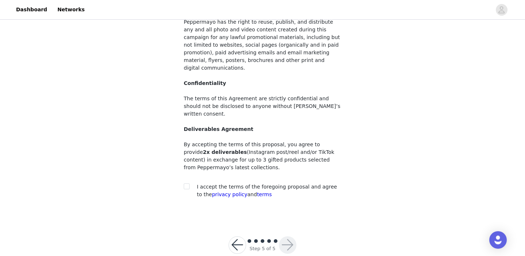
scroll to position [81, 0]
click at [185, 184] on input "checkbox" at bounding box center [186, 186] width 5 height 5
checkbox input "true"
click at [291, 237] on button "button" at bounding box center [288, 246] width 18 height 18
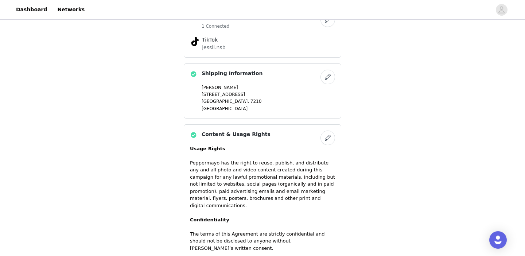
scroll to position [574, 0]
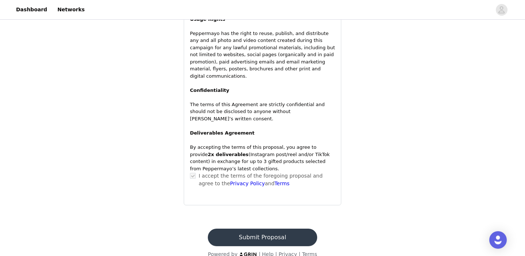
click at [259, 229] on button "Submit Proposal" at bounding box center [262, 238] width 109 height 18
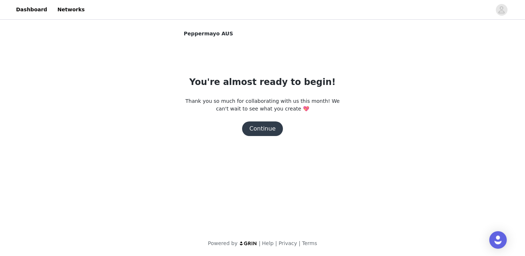
scroll to position [0, 0]
click at [257, 117] on div "You're almost ready to begin! Thank you so much for collaborating with us this …" at bounding box center [263, 105] width 158 height 61
click at [268, 133] on button "Continue" at bounding box center [262, 128] width 41 height 15
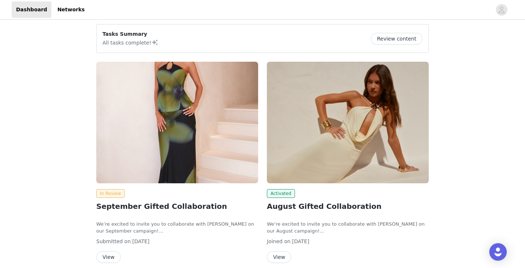
scroll to position [43, 0]
